Goal: Task Accomplishment & Management: Use online tool/utility

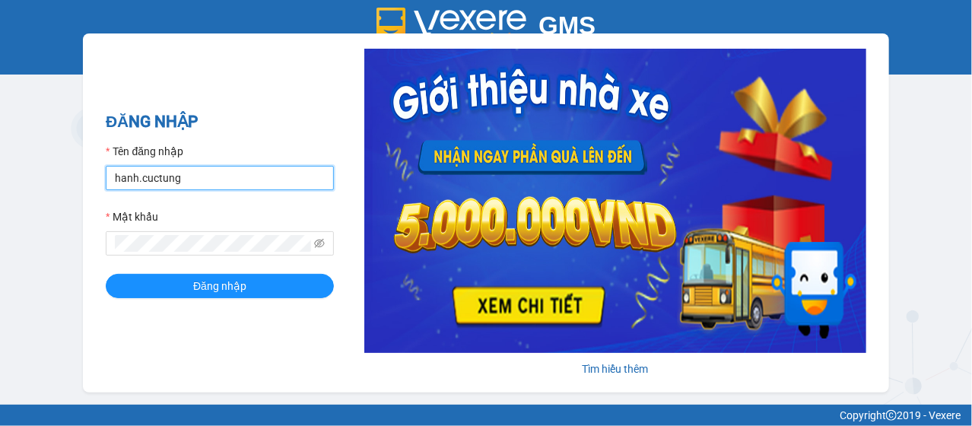
click at [107, 185] on input "hanh.cuctung" at bounding box center [220, 178] width 228 height 24
click at [106, 185] on input "hanh.cuctung" at bounding box center [220, 178] width 228 height 24
click at [132, 189] on input "hanh.cuctung" at bounding box center [220, 178] width 228 height 24
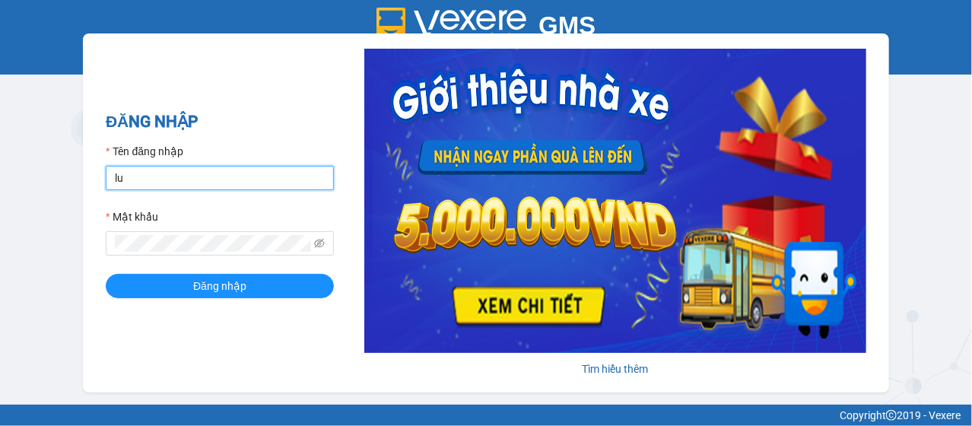
type input "lua.cuctunglimo"
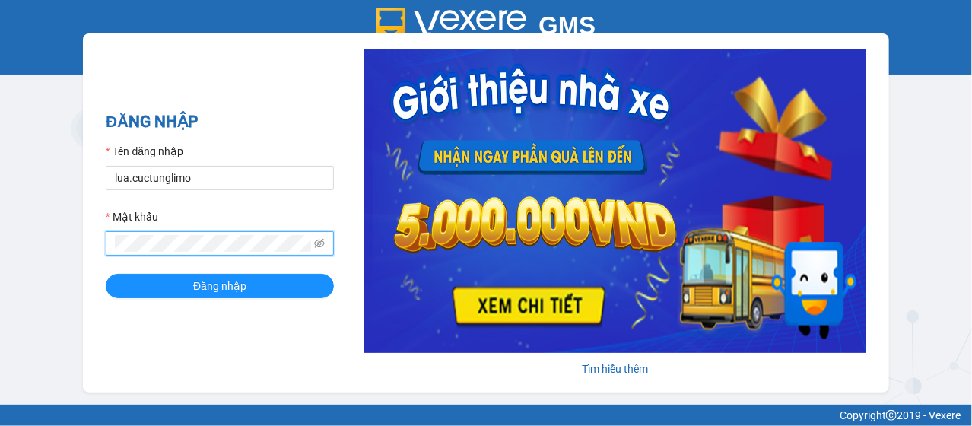
click at [106, 274] on button "Đăng nhập" at bounding box center [220, 286] width 228 height 24
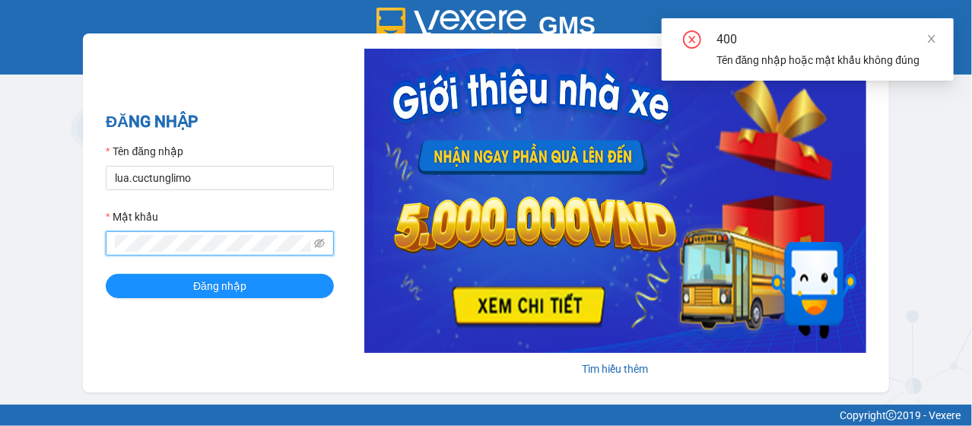
click at [106, 274] on button "Đăng nhập" at bounding box center [220, 286] width 228 height 24
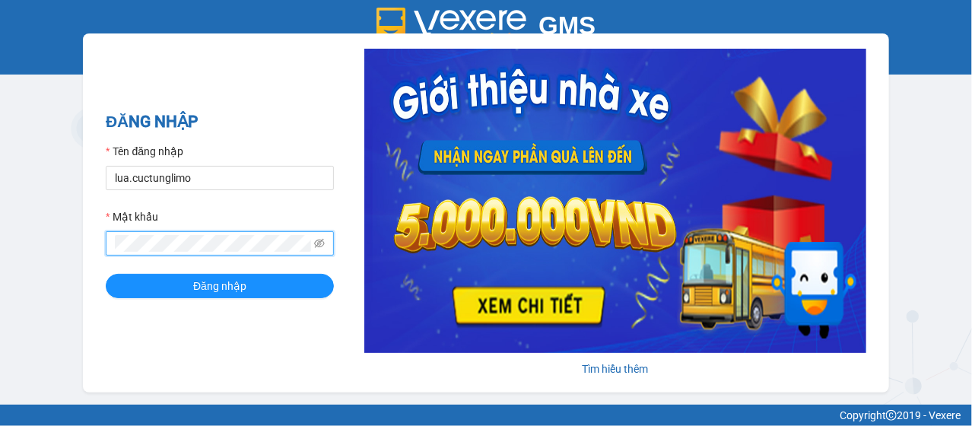
click at [106, 274] on button "Đăng nhập" at bounding box center [220, 286] width 228 height 24
